Goal: Task Accomplishment & Management: Manage account settings

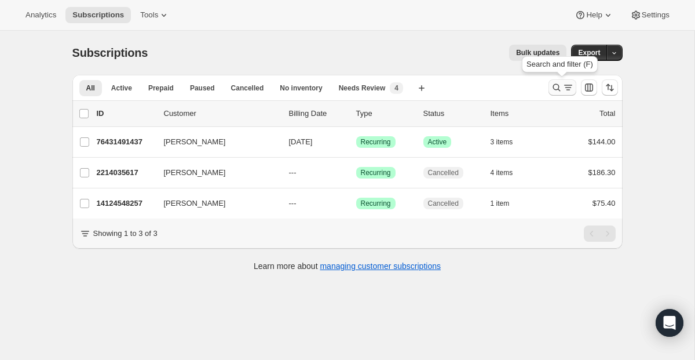
click at [555, 92] on icon "Search and filter results" at bounding box center [557, 88] width 12 height 12
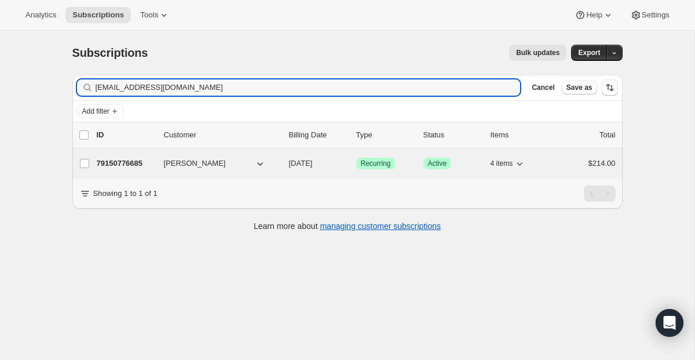
type input "[EMAIL_ADDRESS][DOMAIN_NAME]"
click at [374, 155] on div "79150776685 [PERSON_NAME] [DATE] Success Recurring Success Active 4 items $214.…" at bounding box center [356, 163] width 519 height 16
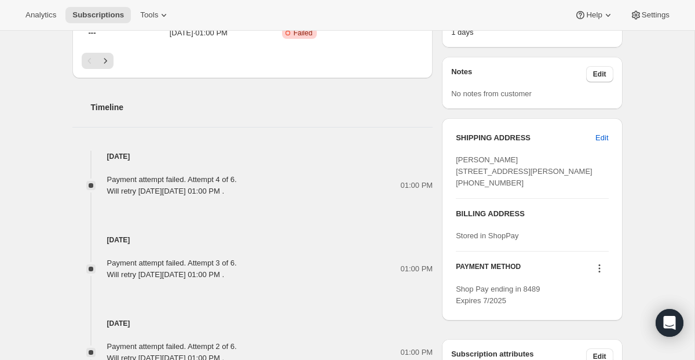
scroll to position [651, 0]
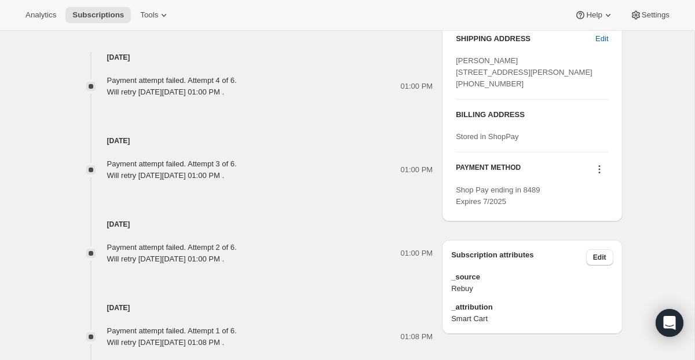
click at [588, 178] on div "PAYMENT METHOD" at bounding box center [532, 171] width 152 height 16
click at [594, 175] on icon at bounding box center [600, 169] width 12 height 12
click at [589, 220] on span "Send link to update card" at bounding box center [596, 215] width 81 height 12
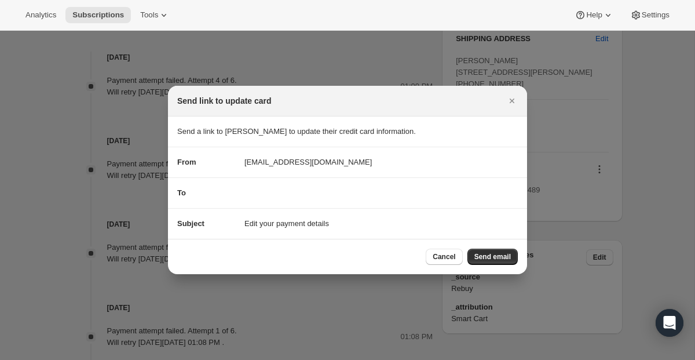
click at [500, 268] on div "Cancel Send email" at bounding box center [347, 256] width 359 height 35
click at [501, 261] on button "Send email" at bounding box center [493, 257] width 50 height 16
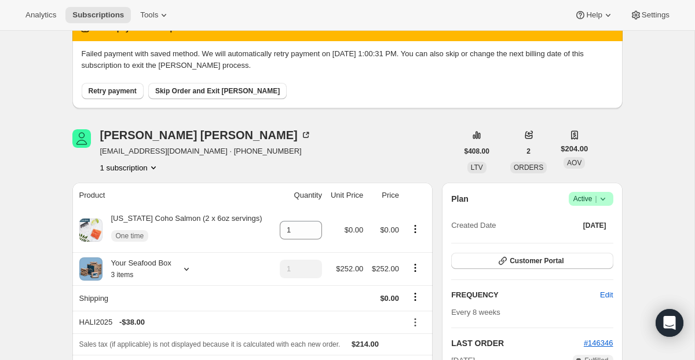
scroll to position [94, 0]
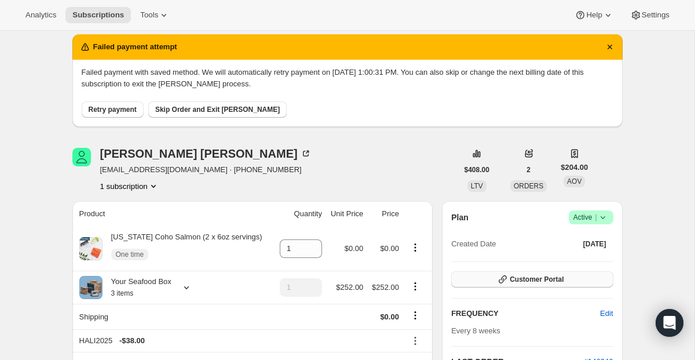
click at [505, 282] on icon "button" at bounding box center [503, 279] width 12 height 12
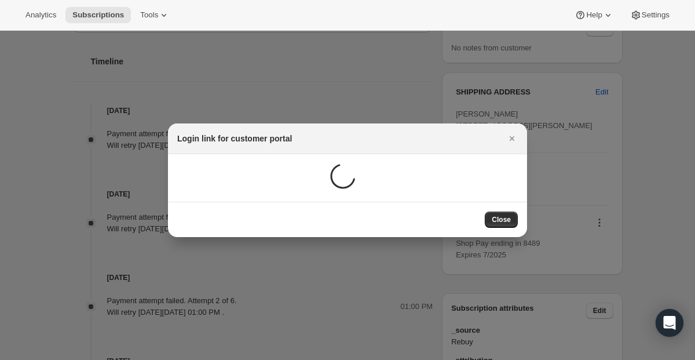
scroll to position [0, 0]
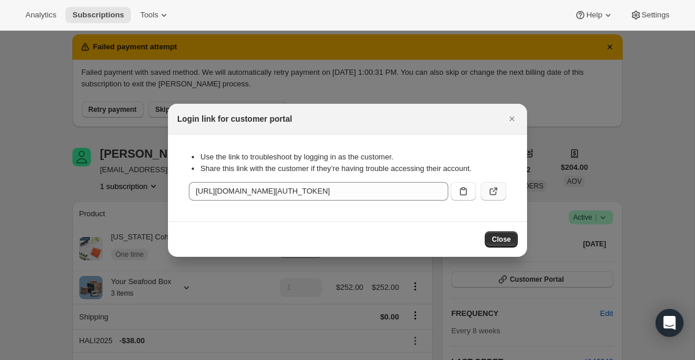
click at [495, 199] on button ":r18u:" at bounding box center [493, 191] width 25 height 19
